Goal: Information Seeking & Learning: Find specific fact

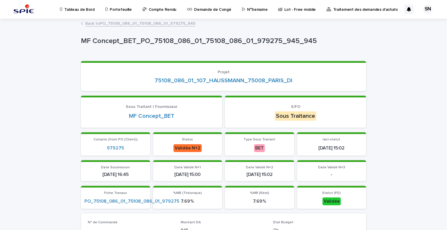
click at [120, 9] on p "Portefeuille" at bounding box center [121, 6] width 22 height 12
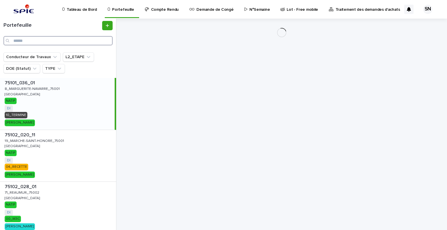
click at [54, 42] on input "Search" at bounding box center [57, 40] width 109 height 9
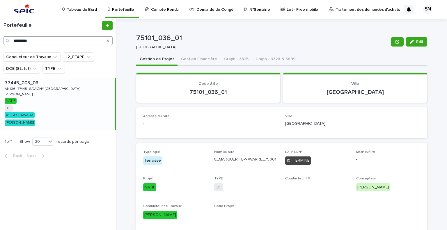
type input "*********"
click at [42, 93] on div "77445_005_06 77445_005_06 AN106_77445_SAVIGNY-[GEOGRAPHIC_DATA] AN106_77445_SAV…" at bounding box center [57, 104] width 115 height 52
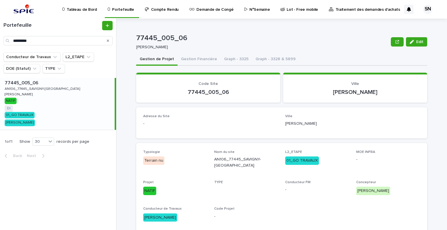
click at [192, 61] on button "Gestion Financière" at bounding box center [199, 60] width 43 height 12
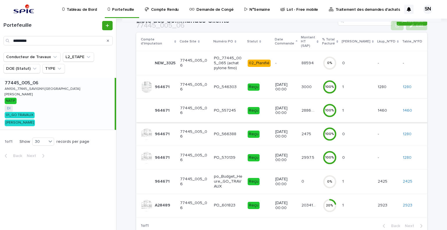
scroll to position [90, 0]
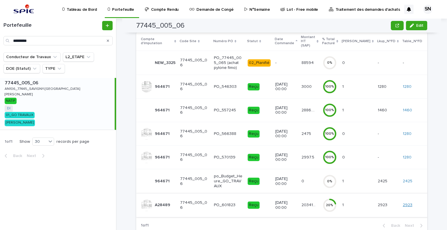
click at [405, 203] on link "2923" at bounding box center [408, 205] width 10 height 5
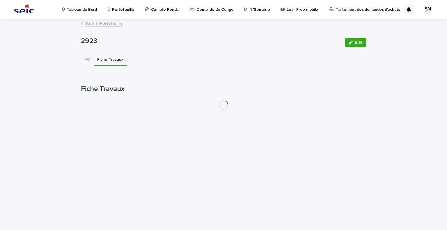
click at [114, 62] on button "Fiche Travaux" at bounding box center [110, 60] width 33 height 12
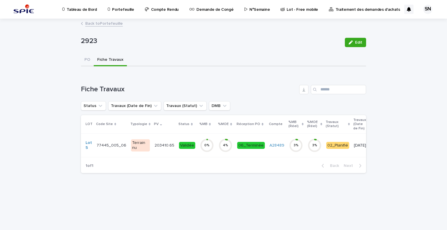
click at [118, 145] on p "77445_005_06" at bounding box center [112, 145] width 31 height 6
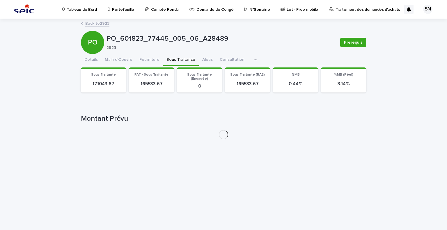
click at [179, 62] on button "Sous Traitance" at bounding box center [181, 60] width 36 height 12
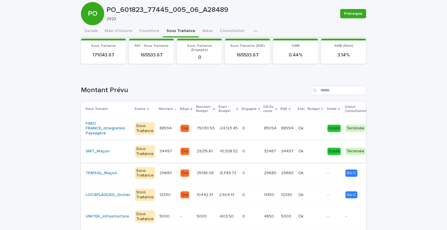
scroll to position [29, 0]
click at [232, 172] on td "-8,349.72 -8,349.72" at bounding box center [228, 173] width 23 height 22
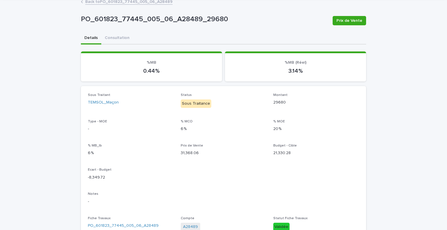
scroll to position [23, 0]
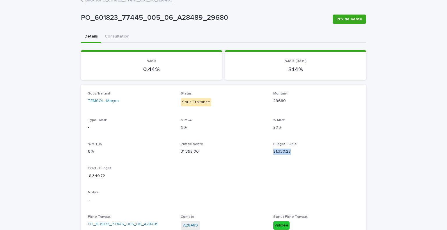
drag, startPoint x: 290, startPoint y: 152, endPoint x: 271, endPoint y: 152, distance: 18.9
click at [274, 152] on p "21,330.28" at bounding box center [317, 152] width 86 height 6
copy p "21,330.28"
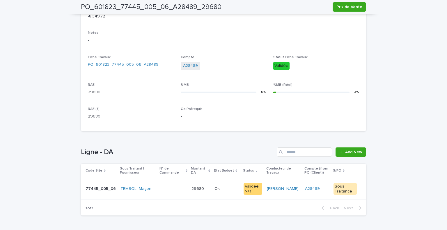
scroll to position [185, 0]
